Goal: Transaction & Acquisition: Purchase product/service

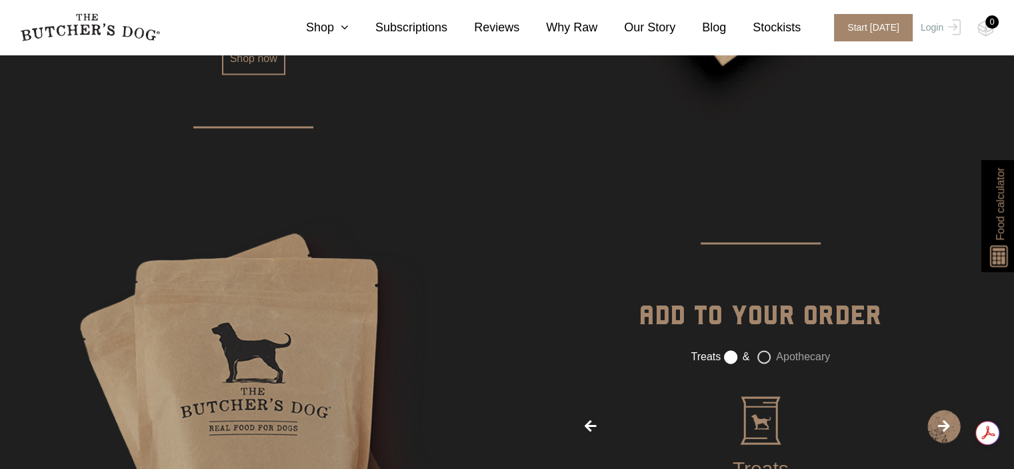
scroll to position [2267, 0]
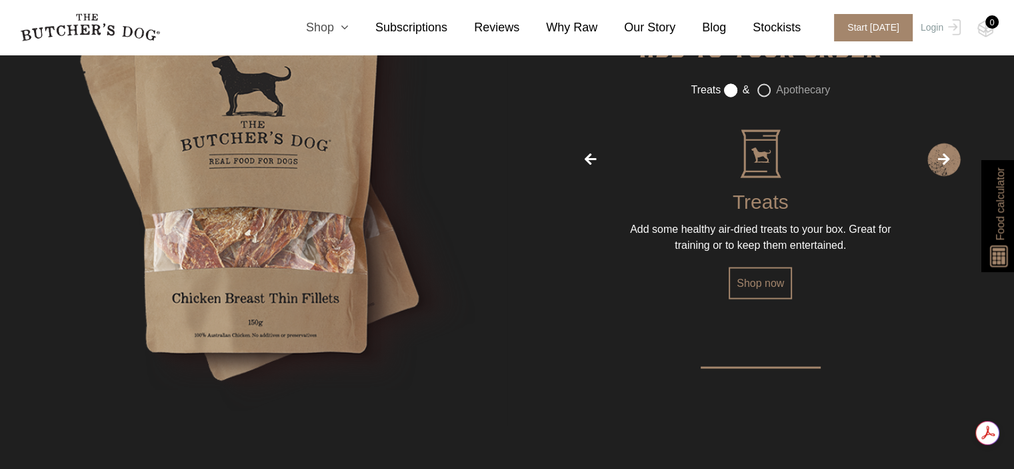
click at [338, 23] on link "Shop" at bounding box center [313, 28] width 69 height 18
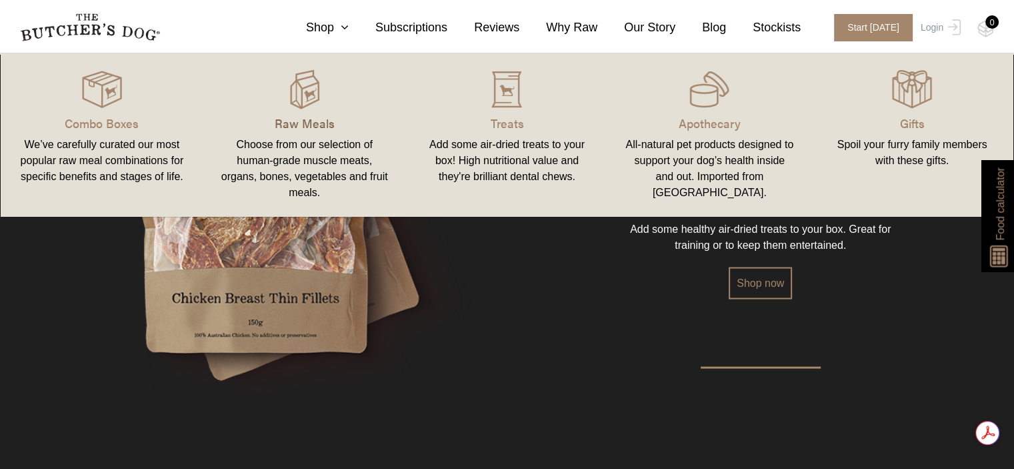
click at [299, 119] on p "Raw Meals" at bounding box center [304, 123] width 171 height 18
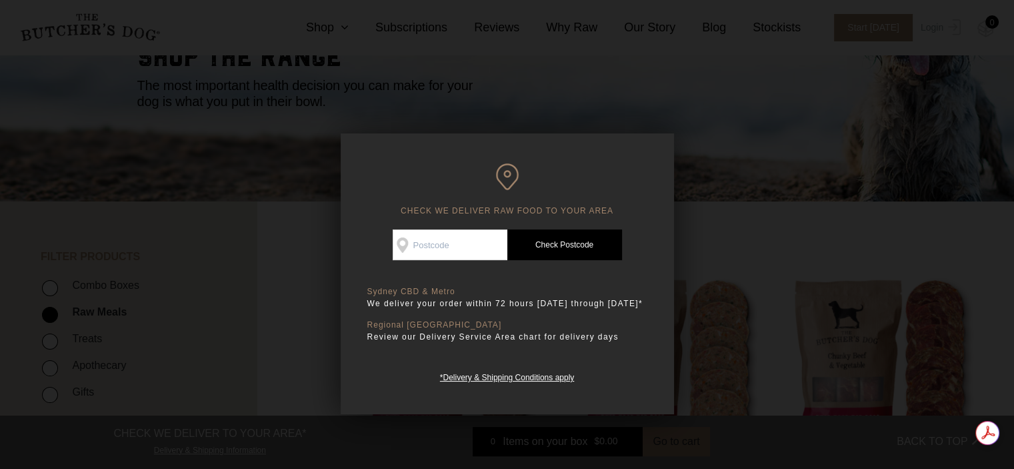
click at [760, 213] on div at bounding box center [507, 234] width 1014 height 469
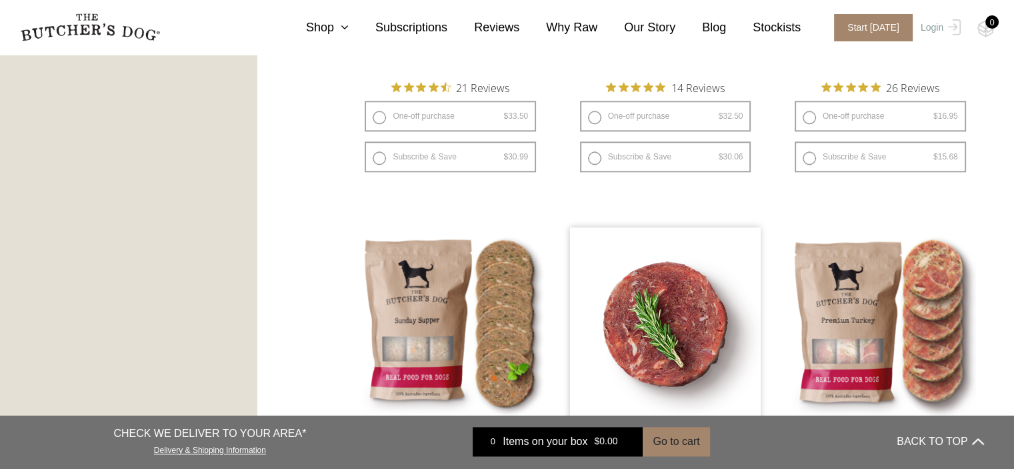
scroll to position [1267, 0]
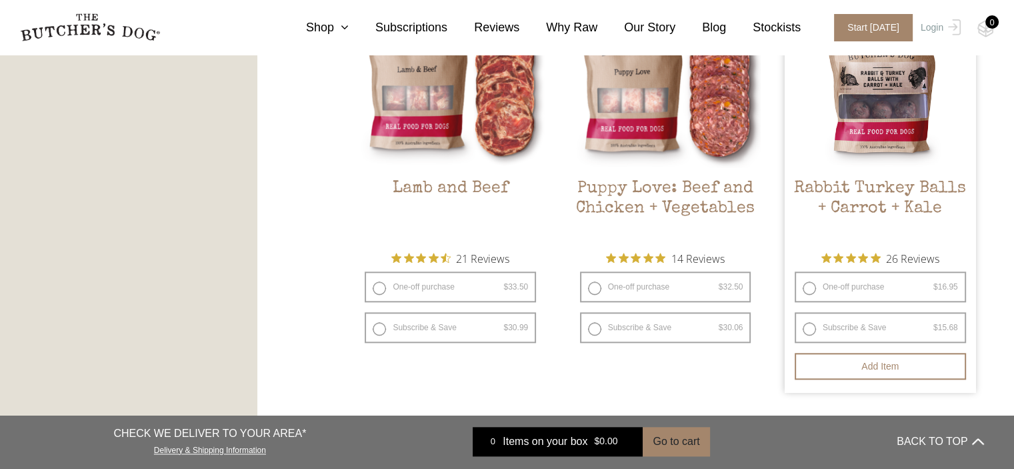
click at [894, 187] on h2 "Rabbit Turkey Balls + Carrot + Kale" at bounding box center [880, 210] width 191 height 63
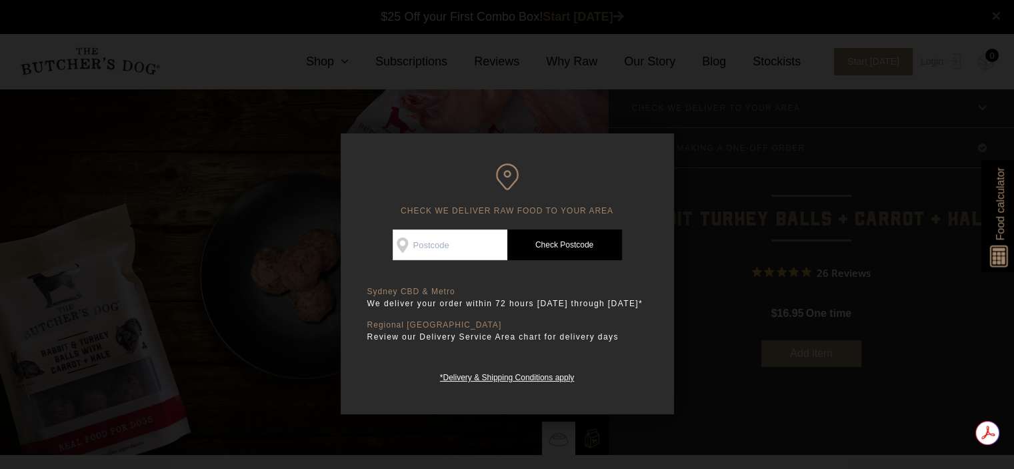
click at [882, 182] on div at bounding box center [507, 234] width 1014 height 469
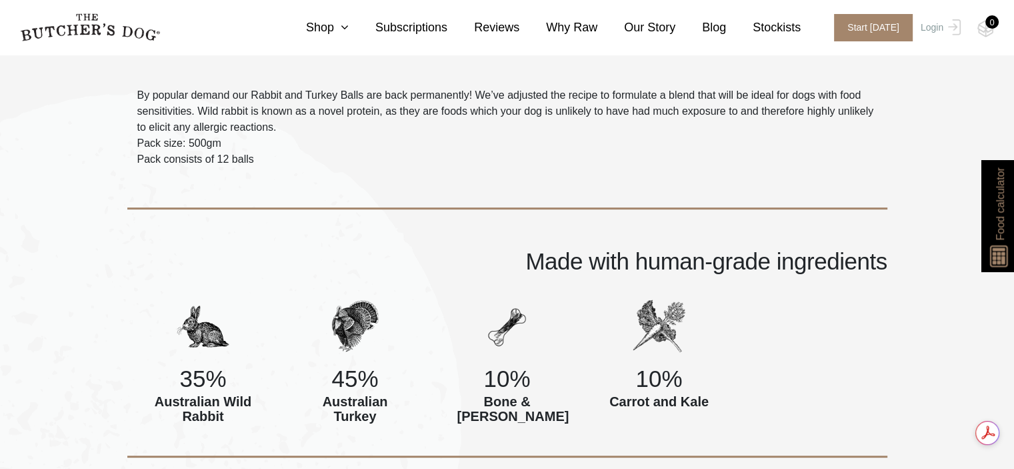
scroll to position [467, 0]
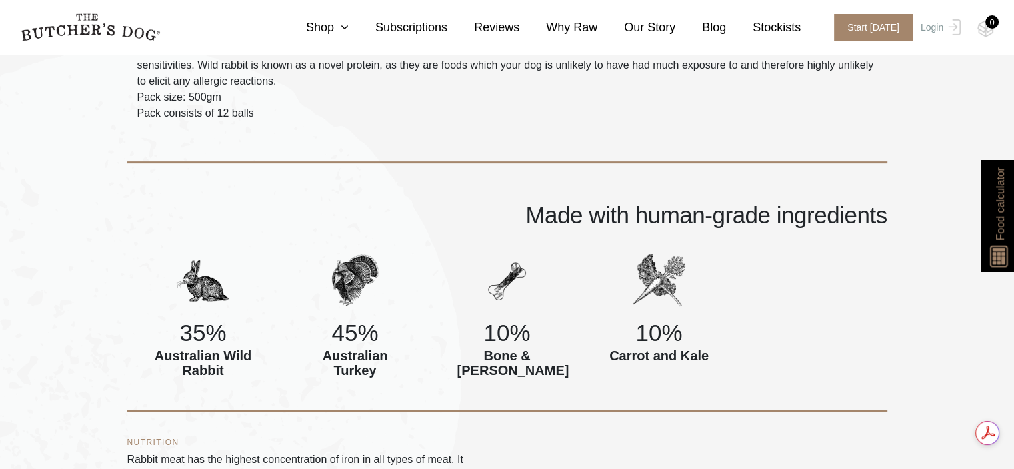
click at [992, 241] on img at bounding box center [1000, 252] width 25 height 29
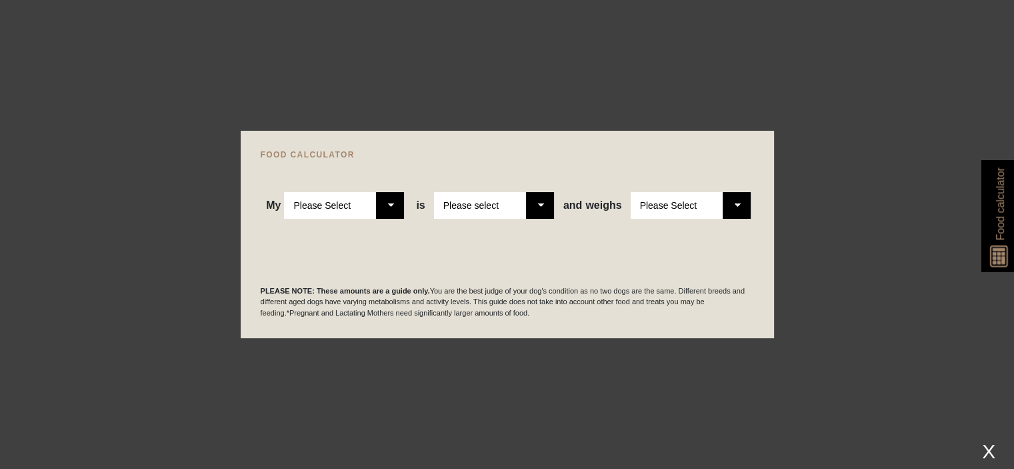
click at [382, 204] on select "Please Select Adult Dog Puppy" at bounding box center [344, 205] width 120 height 27
select select "adult"
click at [285, 192] on select "Please Select Adult Dog Puppy" at bounding box center [344, 205] width 120 height 27
click at [539, 205] on select "Please select a healthy weight overweight" at bounding box center [494, 205] width 120 height 27
select select "0"
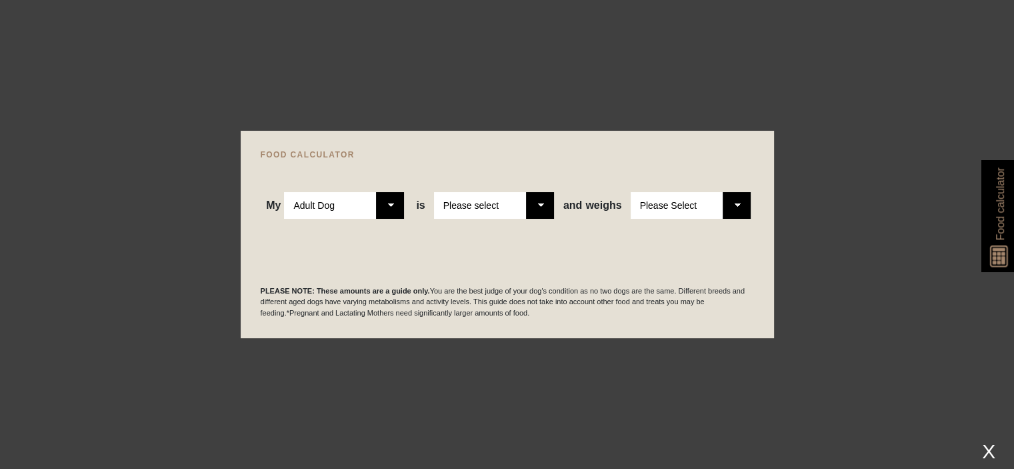
click at [435, 192] on select "Please select a healthy weight overweight" at bounding box center [494, 205] width 120 height 27
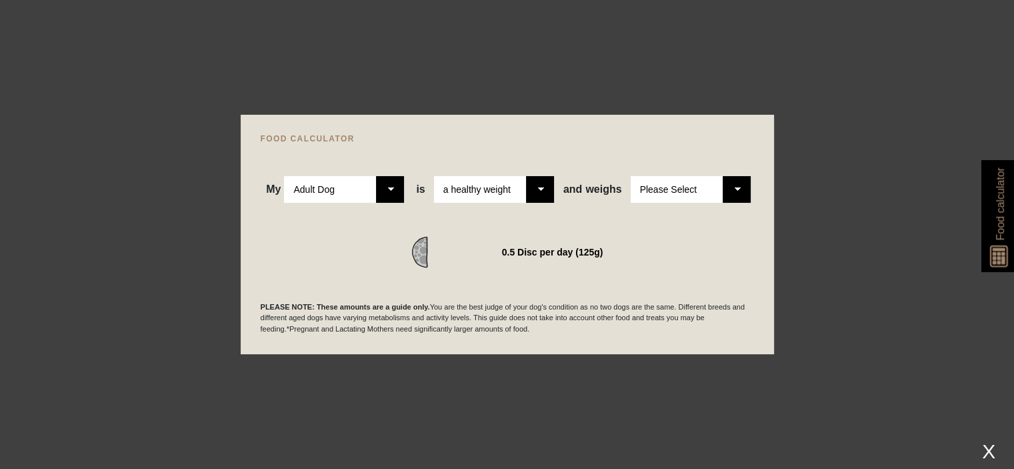
click at [738, 191] on select "Please Select 1kg 2kg 3kg 4kg 5kg 6kg 7kg 8kg 9kg 10kg 11kg 12kg 13kg 14kg 15kg…" at bounding box center [691, 189] width 120 height 27
select select "20"
click at [631, 176] on select "Please Select 1kg 2kg 3kg 4kg 5kg 6kg 7kg 8kg 9kg 10kg 11kg 12kg 13kg 14kg 15kg…" at bounding box center [691, 189] width 120 height 27
click at [531, 282] on div "PLEASE NOTE: These amounts are a guide only. You are the best judge of your dog…" at bounding box center [508, 301] width 494 height 67
click at [690, 243] on div "2 Discs per day (500g)" at bounding box center [508, 252] width 494 height 32
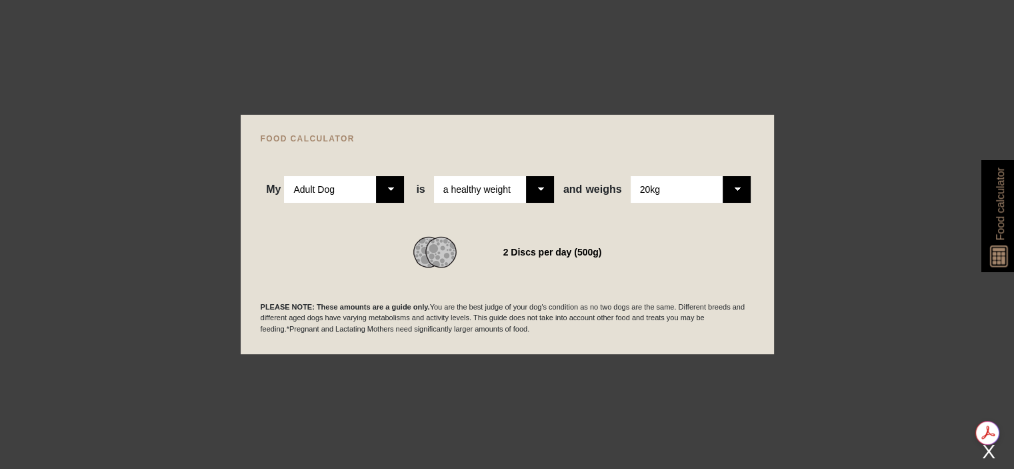
click at [848, 239] on div at bounding box center [507, 234] width 1014 height 469
click at [991, 451] on div "X" at bounding box center [989, 451] width 24 height 22
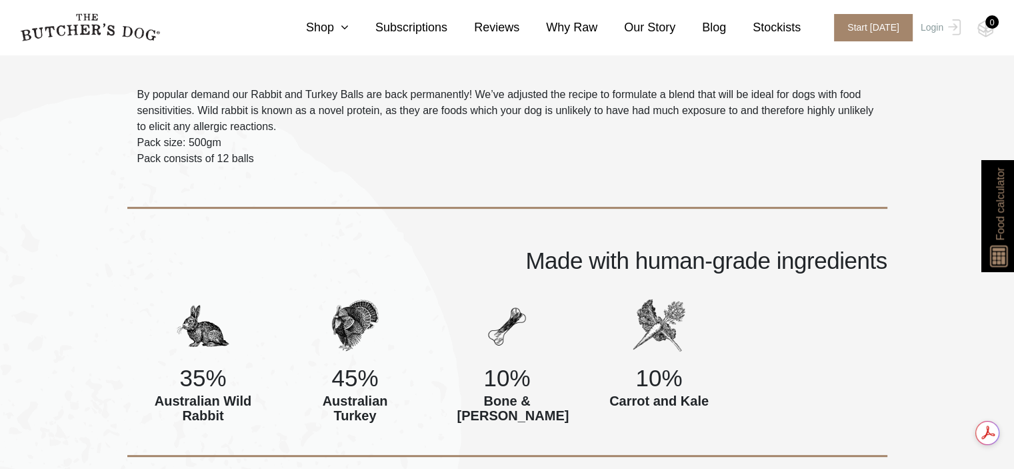
scroll to position [267, 0]
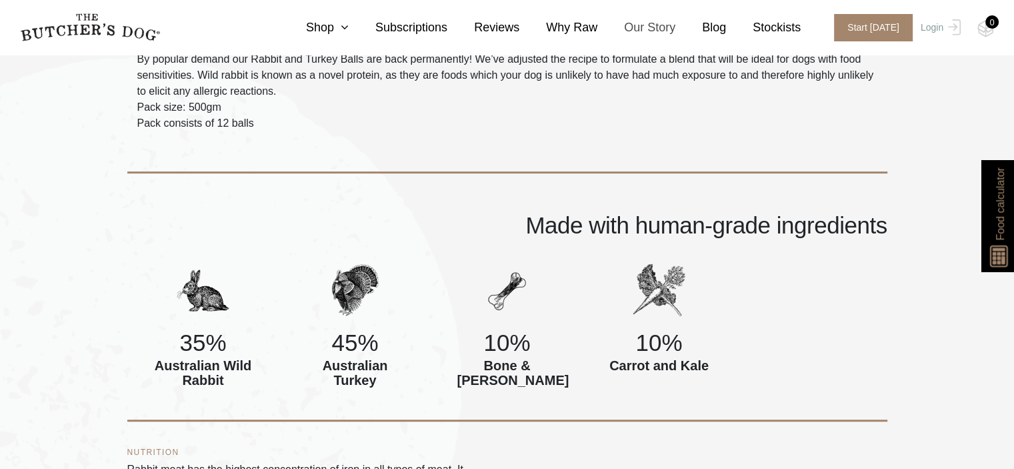
scroll to position [467, 0]
